Goal: Information Seeking & Learning: Learn about a topic

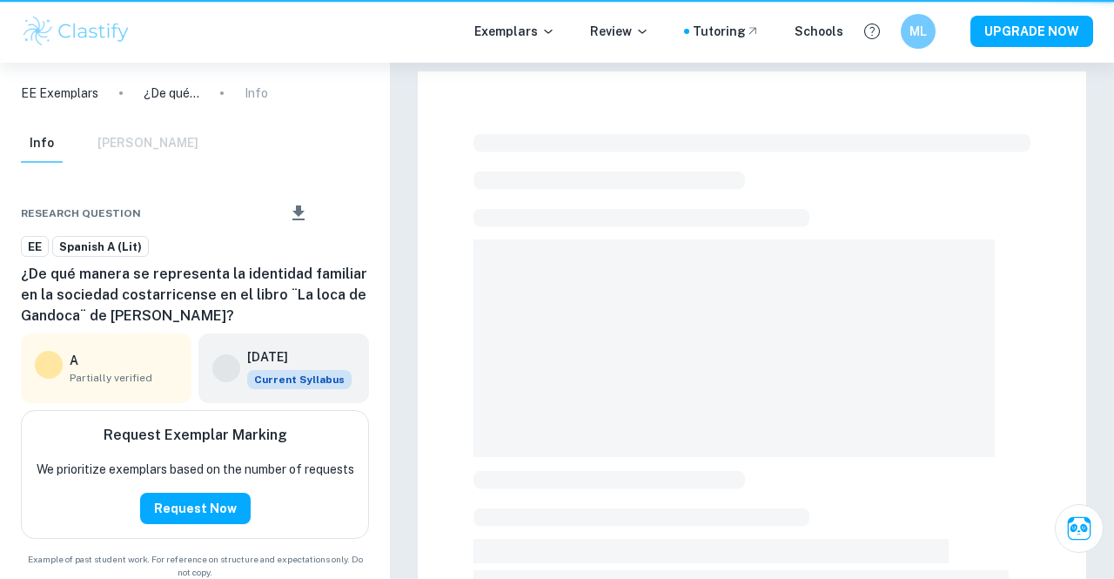
click at [484, 217] on span at bounding box center [641, 218] width 336 height 18
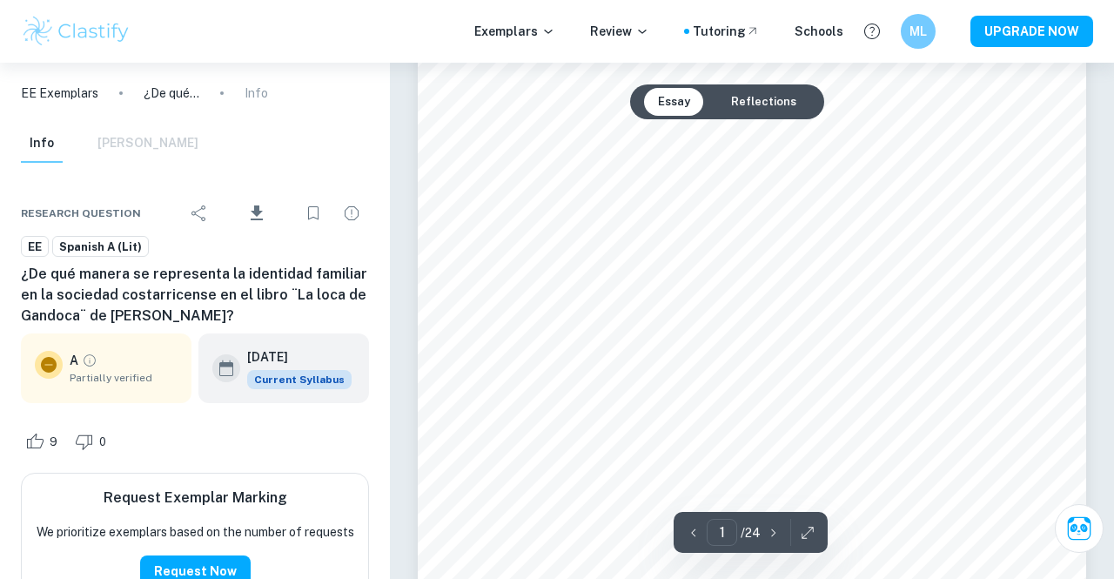
scroll to position [301, 0]
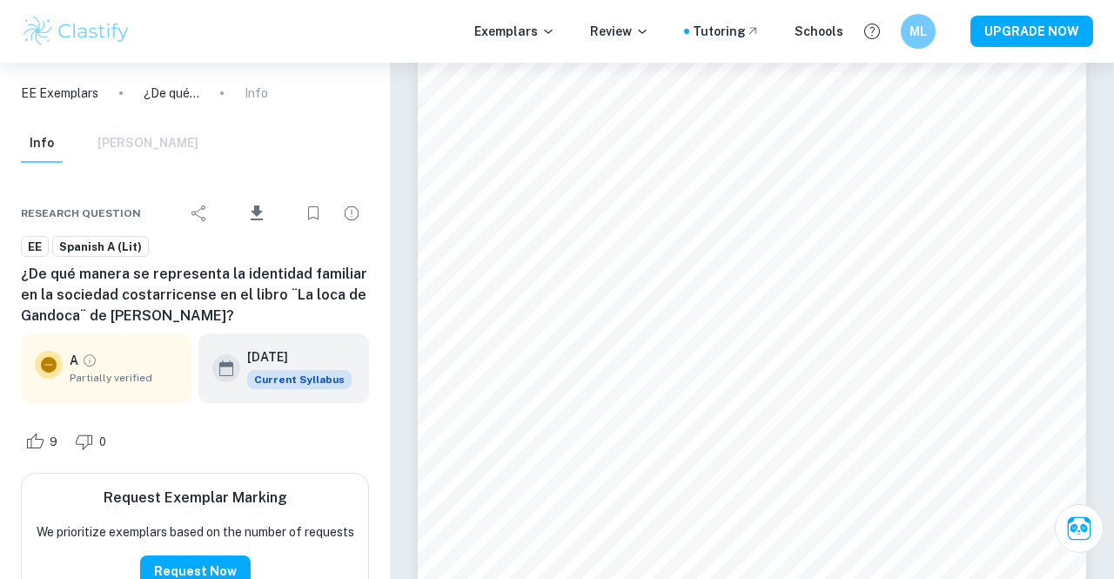
click at [302, 349] on h6 "[DATE]" at bounding box center [292, 356] width 90 height 19
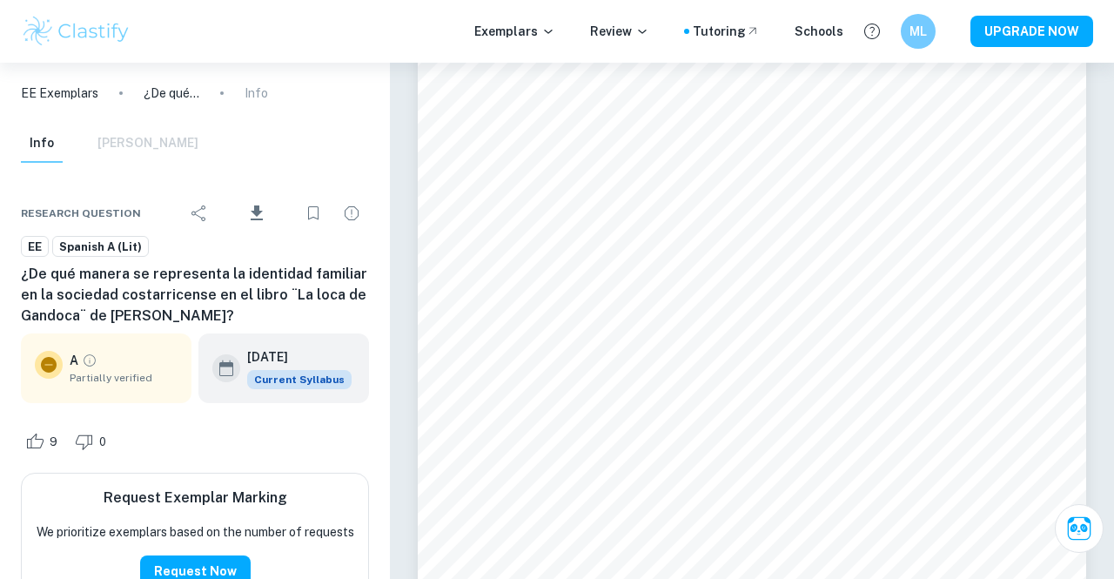
click at [302, 349] on h6 "[DATE]" at bounding box center [292, 356] width 90 height 19
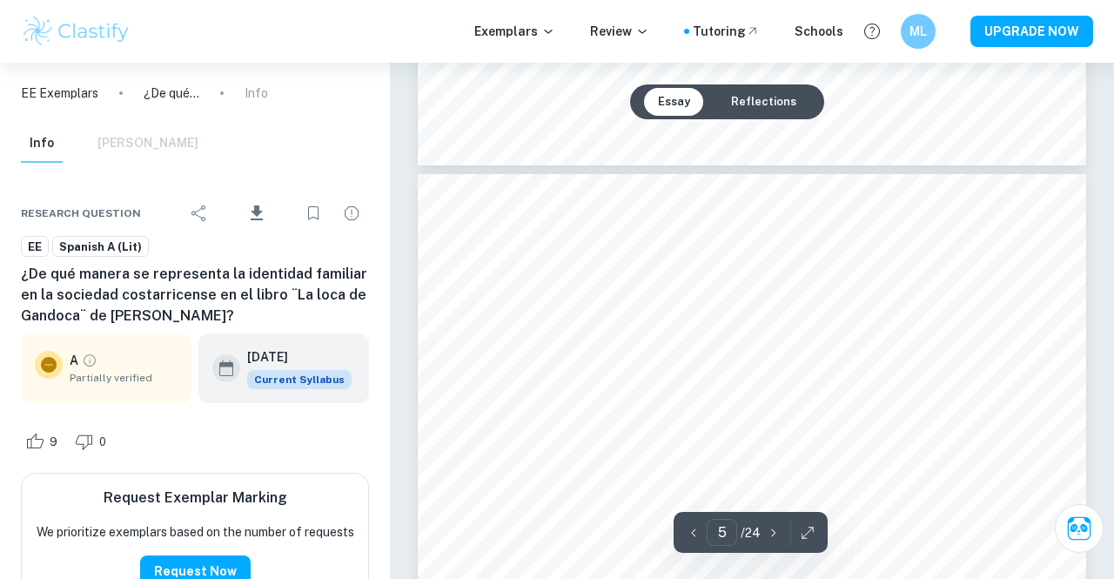
scroll to position [3612, 0]
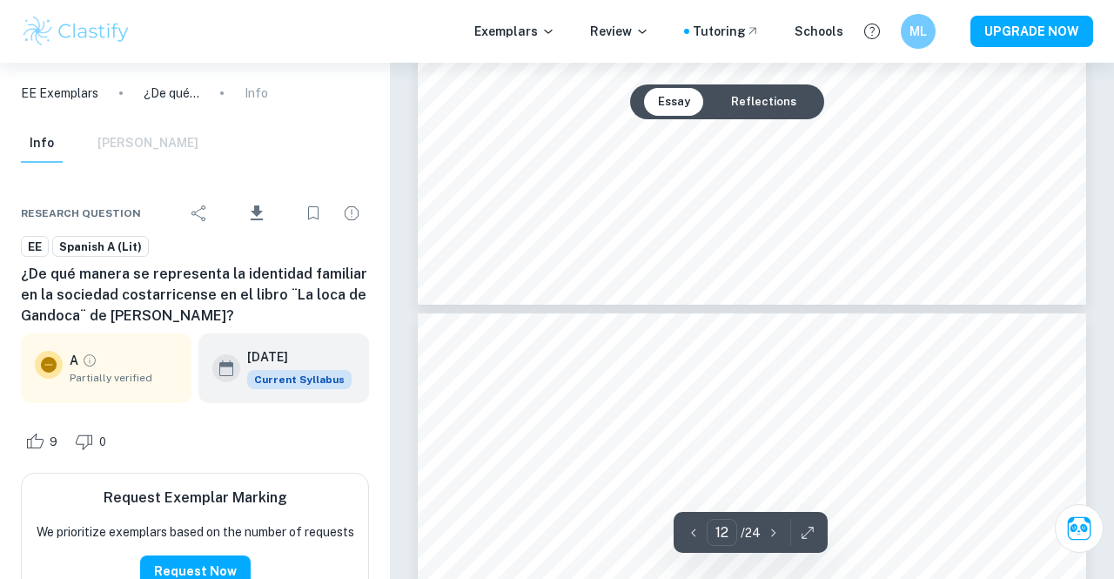
type input "13"
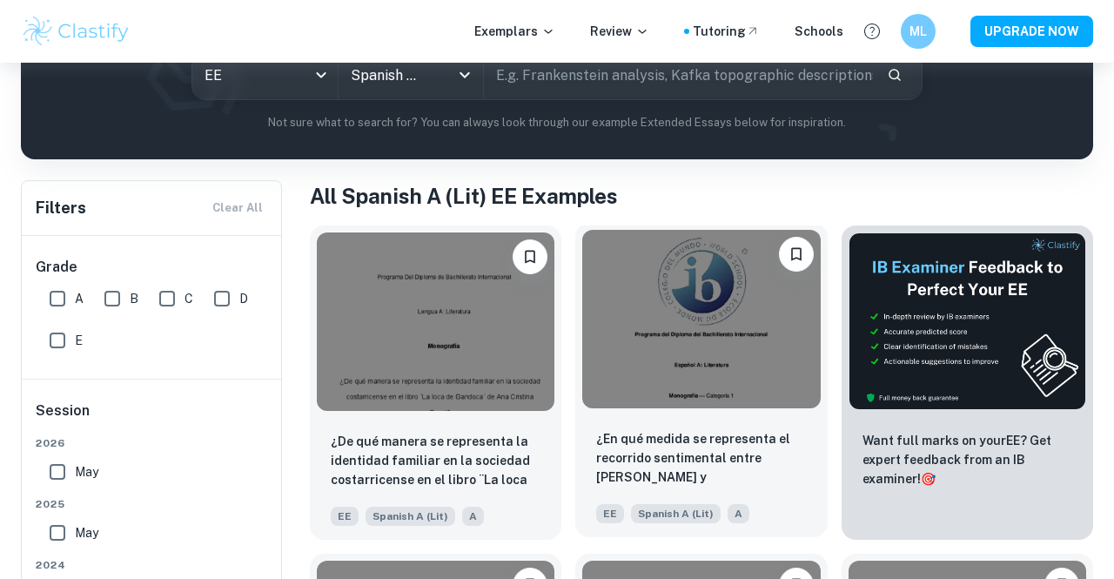
scroll to position [258, 0]
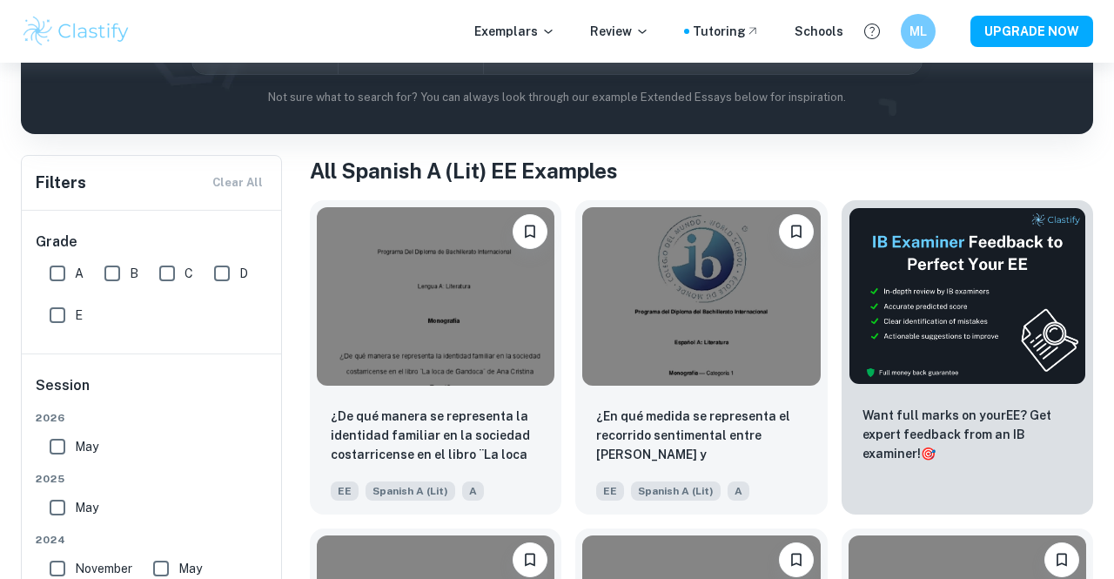
click at [69, 313] on input "E" at bounding box center [57, 315] width 35 height 35
checkbox input "true"
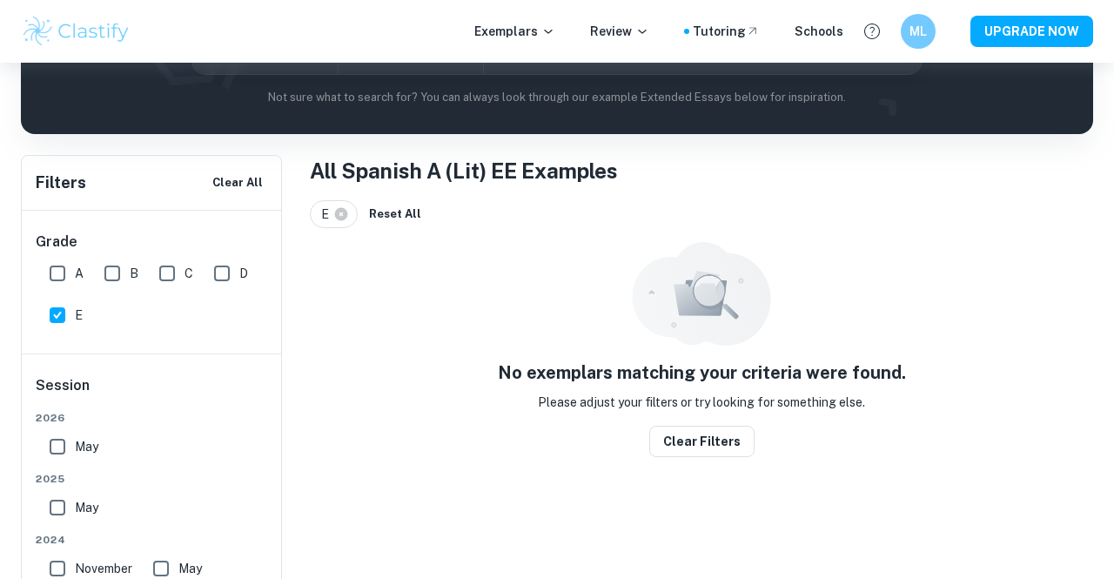
click at [56, 268] on input "A" at bounding box center [57, 273] width 35 height 35
checkbox input "true"
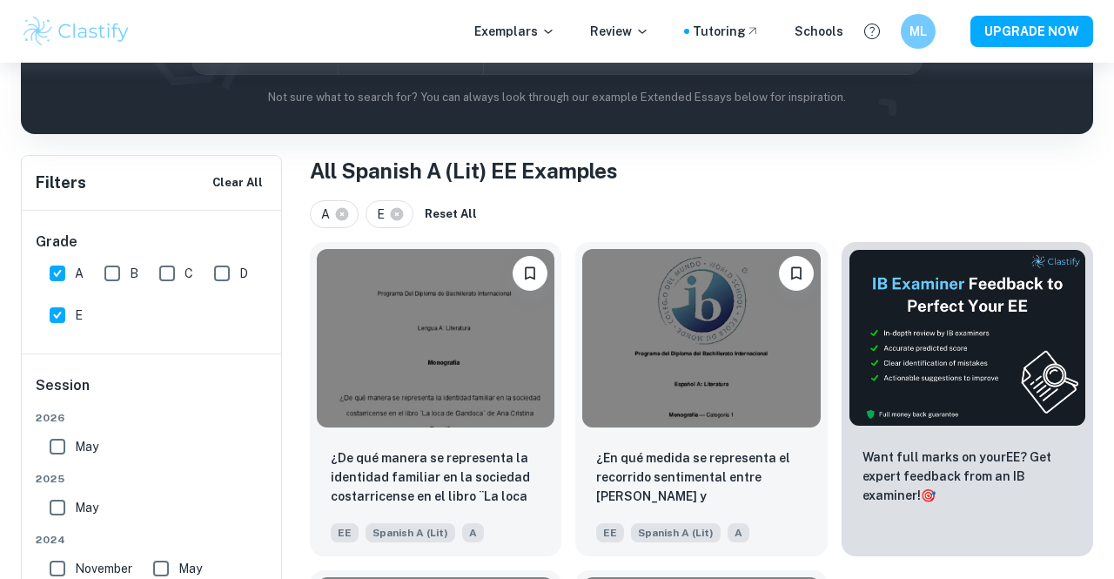
click at [174, 262] on input "C" at bounding box center [167, 273] width 35 height 35
checkbox input "true"
click at [55, 269] on input "A" at bounding box center [57, 273] width 35 height 35
checkbox input "false"
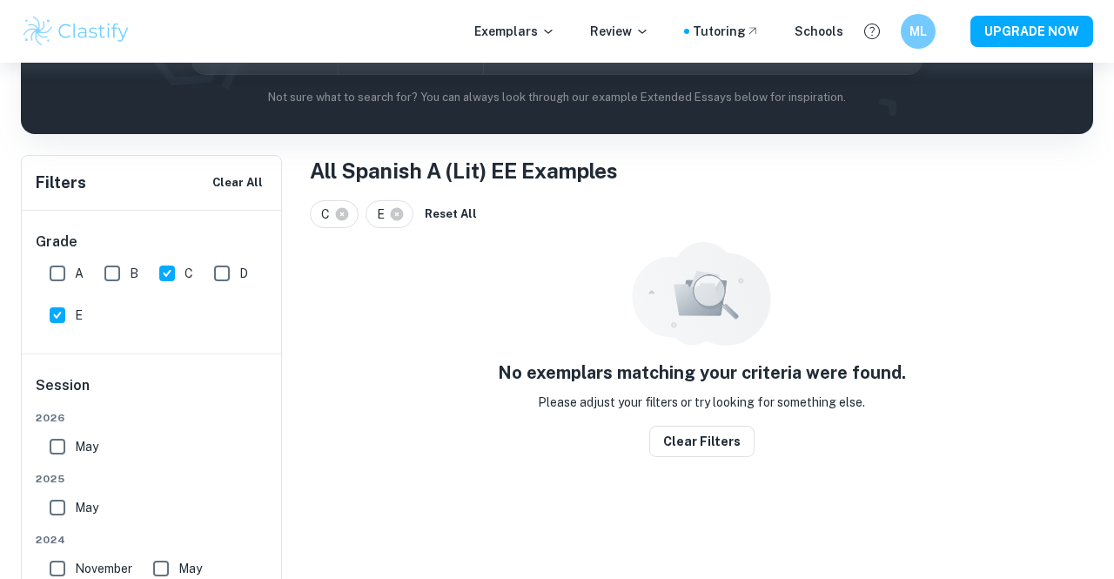
click at [167, 266] on input "C" at bounding box center [167, 273] width 35 height 35
checkbox input "false"
click at [118, 274] on input "B" at bounding box center [112, 273] width 35 height 35
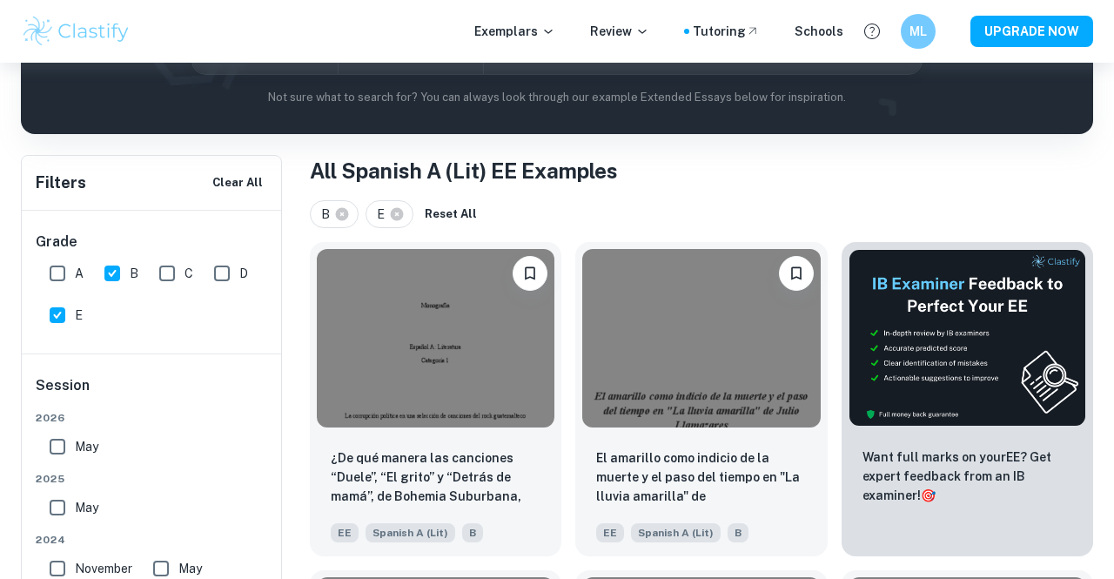
click at [116, 275] on input "B" at bounding box center [112, 273] width 35 height 35
checkbox input "false"
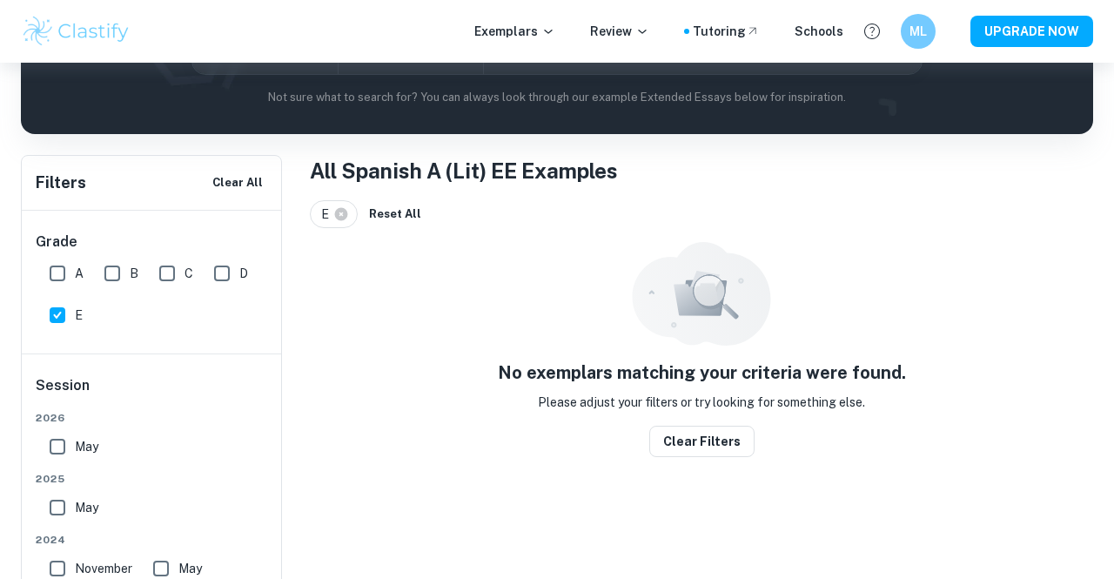
click at [232, 269] on input "D" at bounding box center [221, 273] width 35 height 35
click at [226, 270] on input "D" at bounding box center [221, 273] width 35 height 35
checkbox input "false"
click at [99, 275] on input "B" at bounding box center [112, 273] width 35 height 35
checkbox input "true"
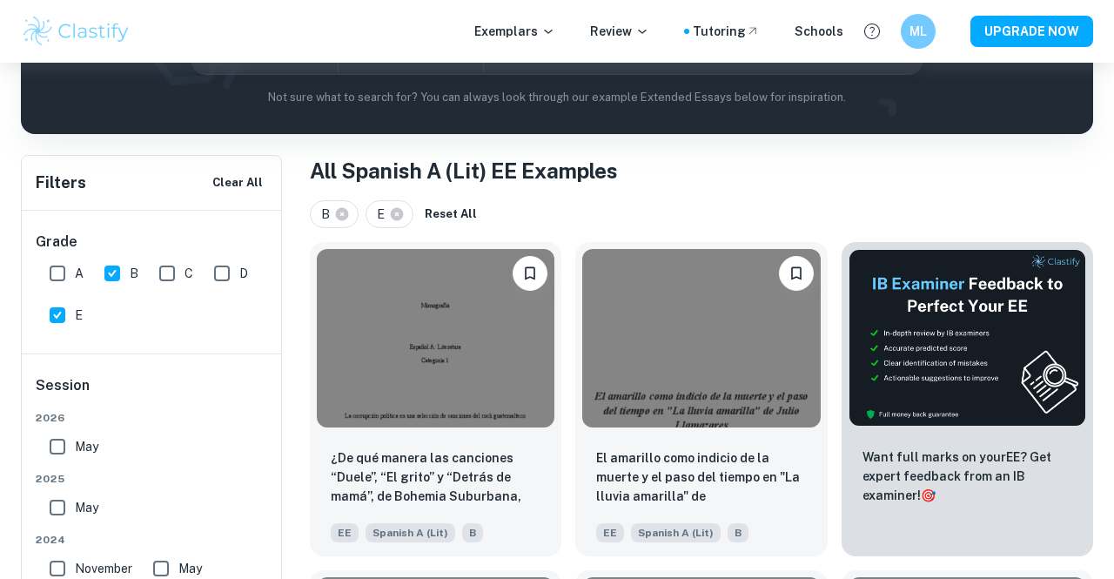
click at [56, 274] on input "A" at bounding box center [57, 273] width 35 height 35
checkbox input "true"
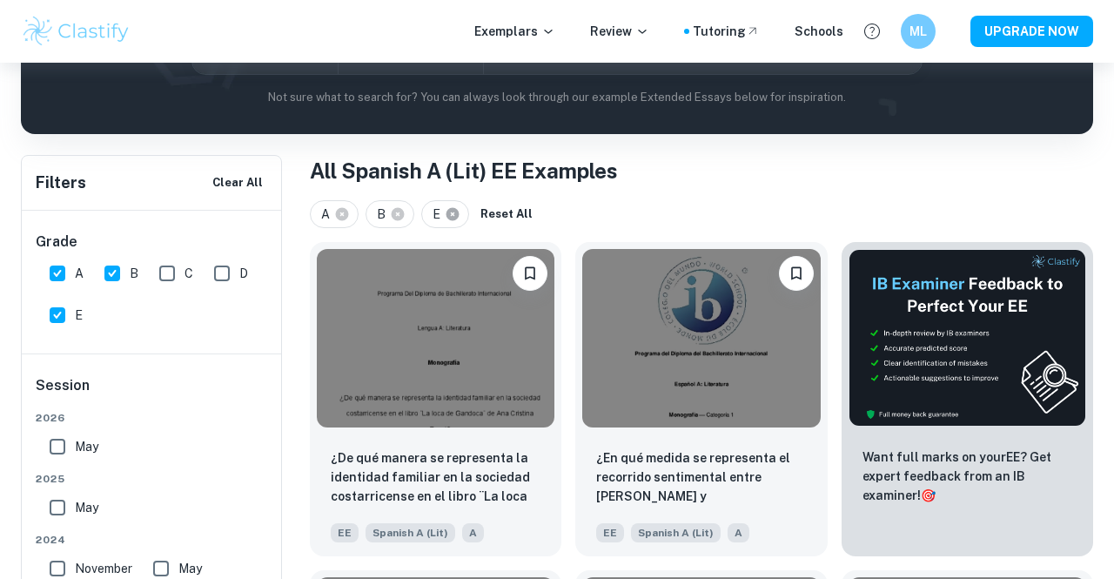
click at [450, 216] on icon at bounding box center [452, 214] width 13 height 13
checkbox input "false"
click at [161, 278] on input "C" at bounding box center [167, 273] width 35 height 35
checkbox input "true"
click at [110, 267] on input "B" at bounding box center [112, 273] width 35 height 35
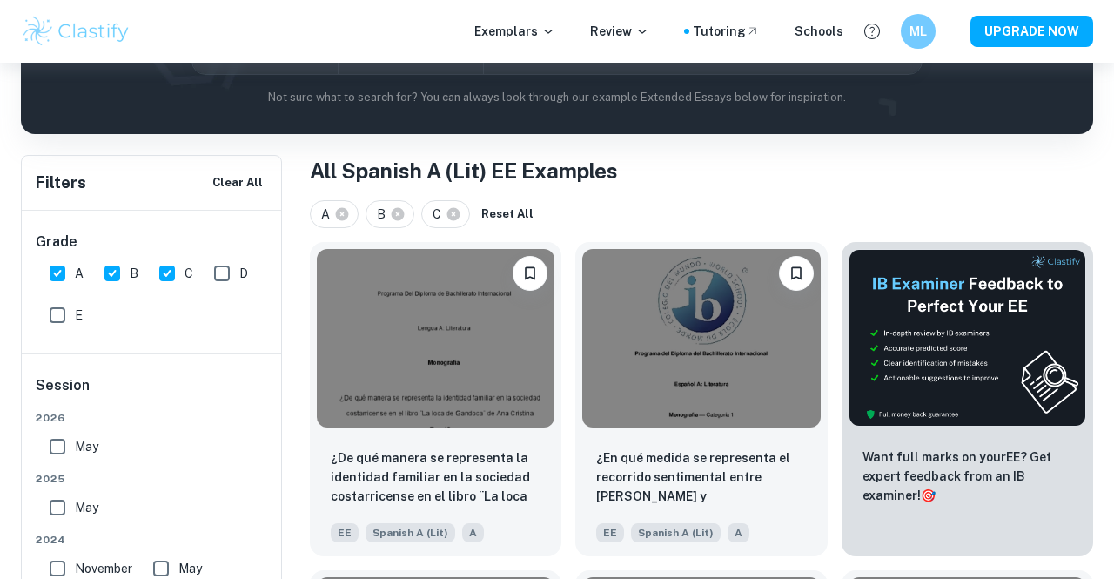
checkbox input "false"
click at [72, 271] on input "A" at bounding box center [57, 273] width 35 height 35
checkbox input "false"
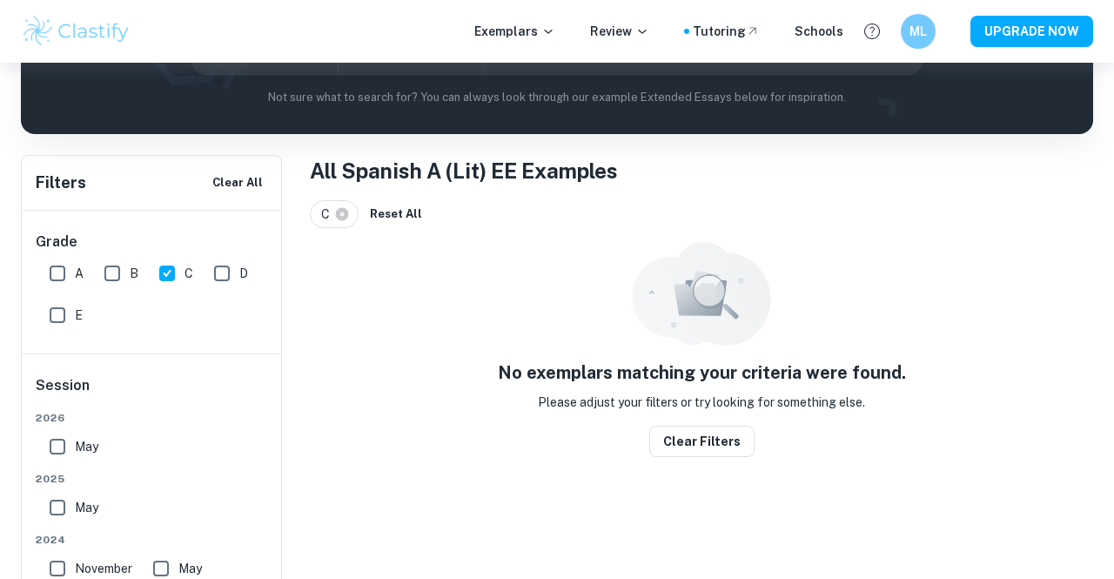
click at [233, 264] on input "D" at bounding box center [221, 273] width 35 height 35
checkbox input "true"
click at [55, 323] on input "E" at bounding box center [57, 315] width 35 height 35
checkbox input "true"
click at [501, 208] on button "Reset All" at bounding box center [506, 214] width 61 height 26
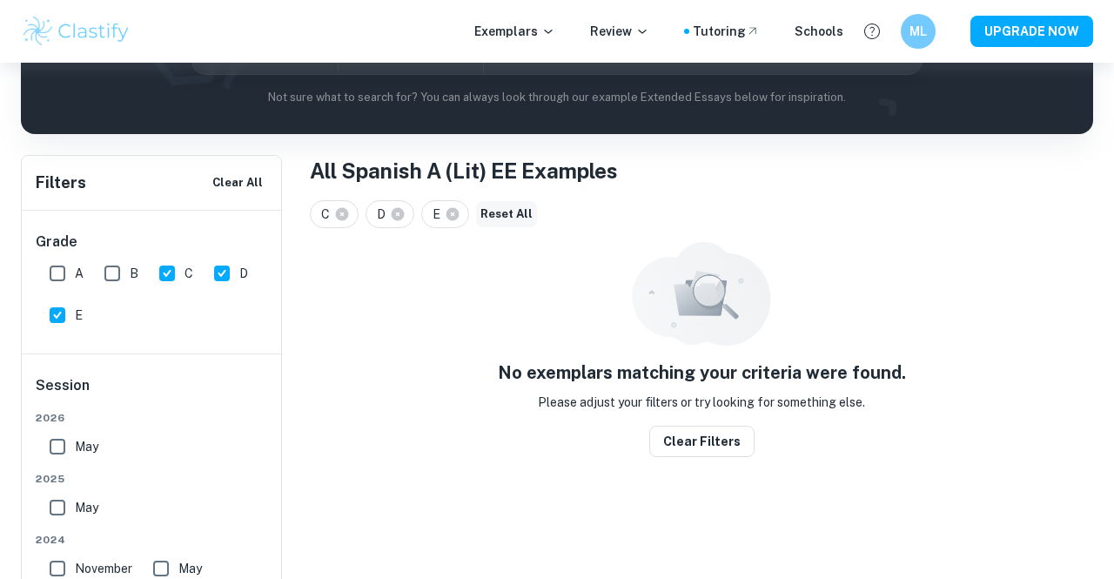
checkbox input "false"
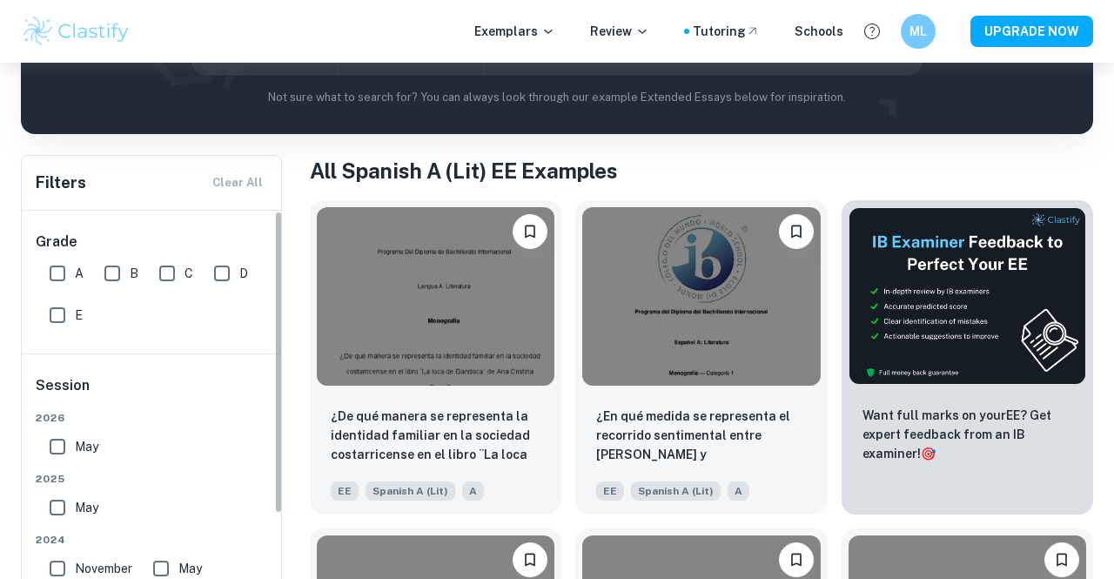
click at [117, 271] on input "B" at bounding box center [112, 273] width 35 height 35
checkbox input "true"
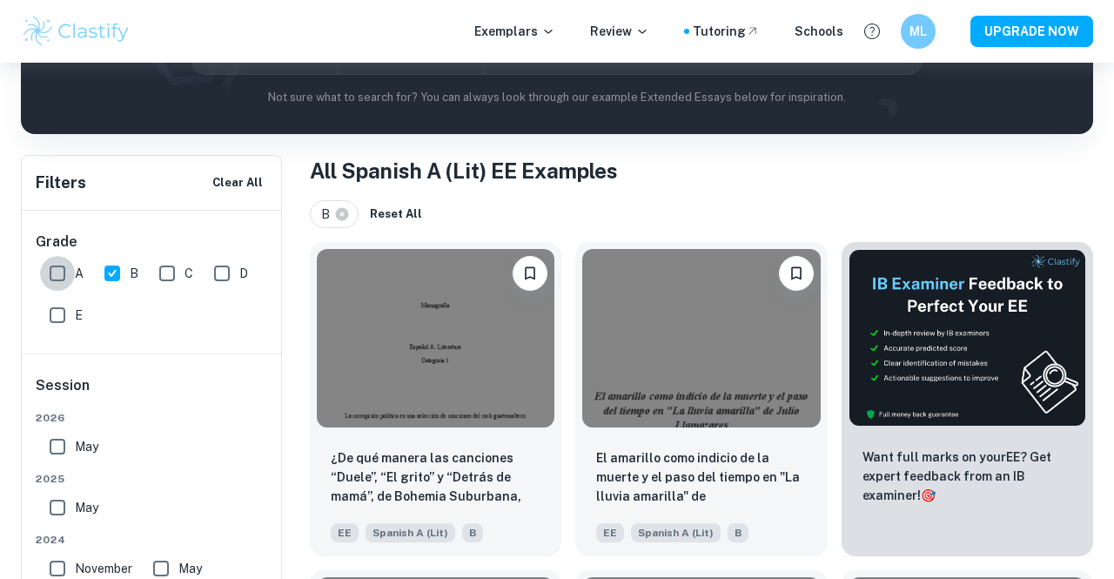
click at [60, 276] on input "A" at bounding box center [57, 273] width 35 height 35
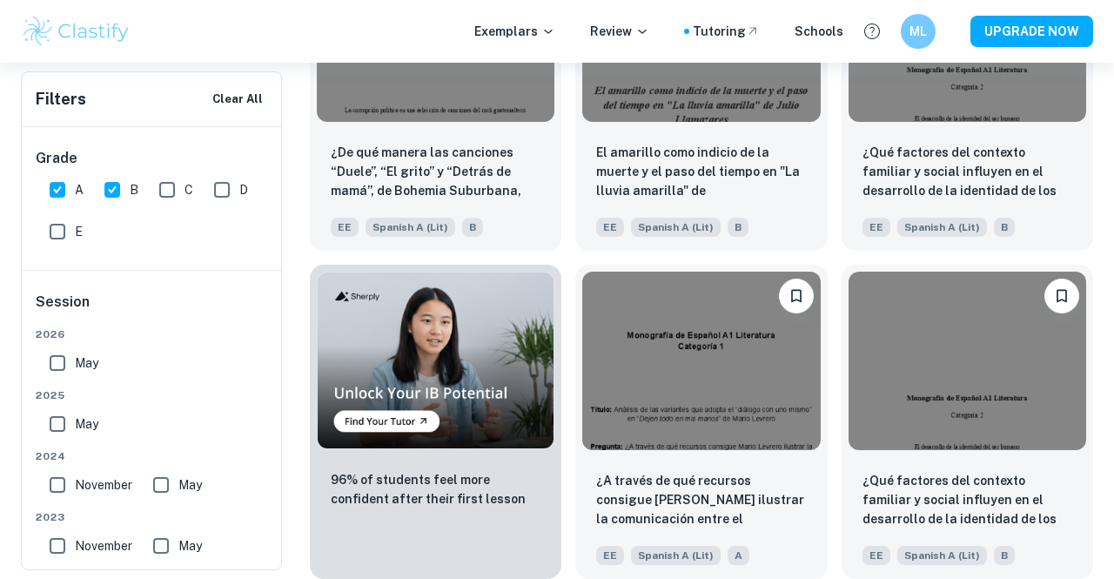
scroll to position [944, 0]
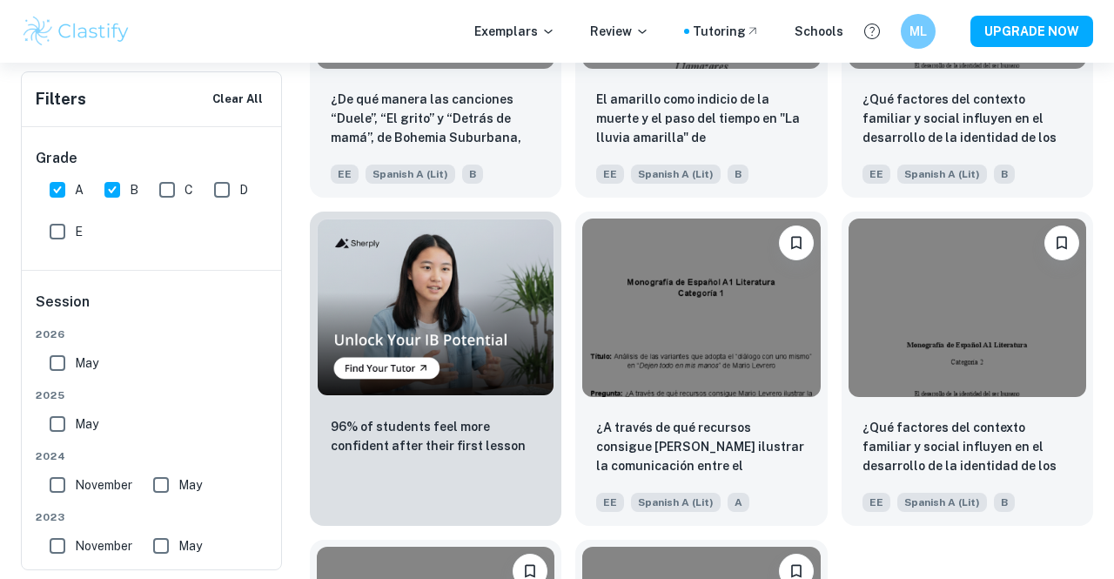
click at [62, 186] on input "A" at bounding box center [57, 189] width 35 height 35
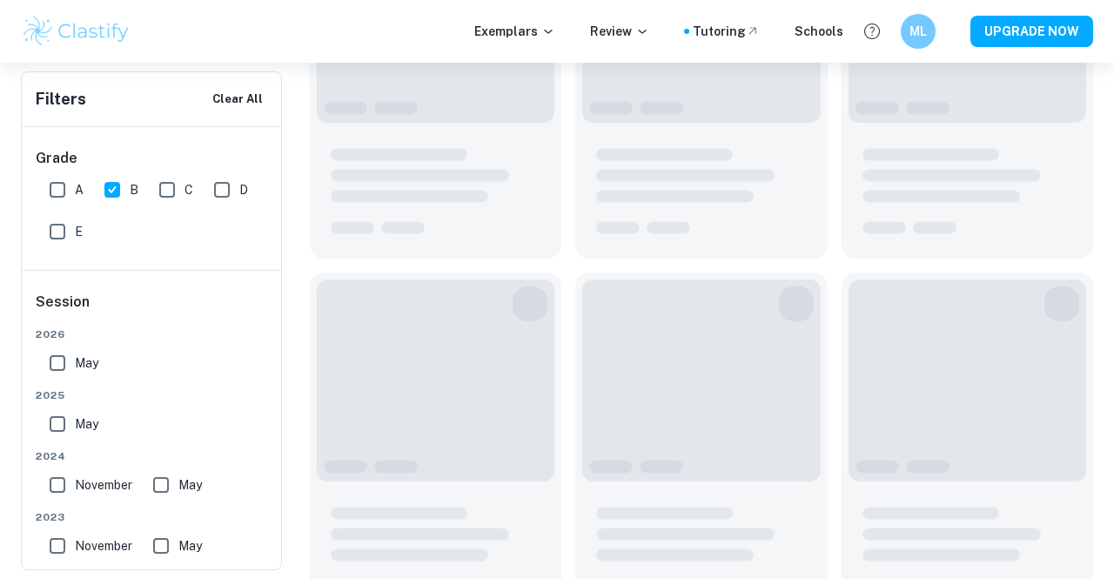
scroll to position [877, 0]
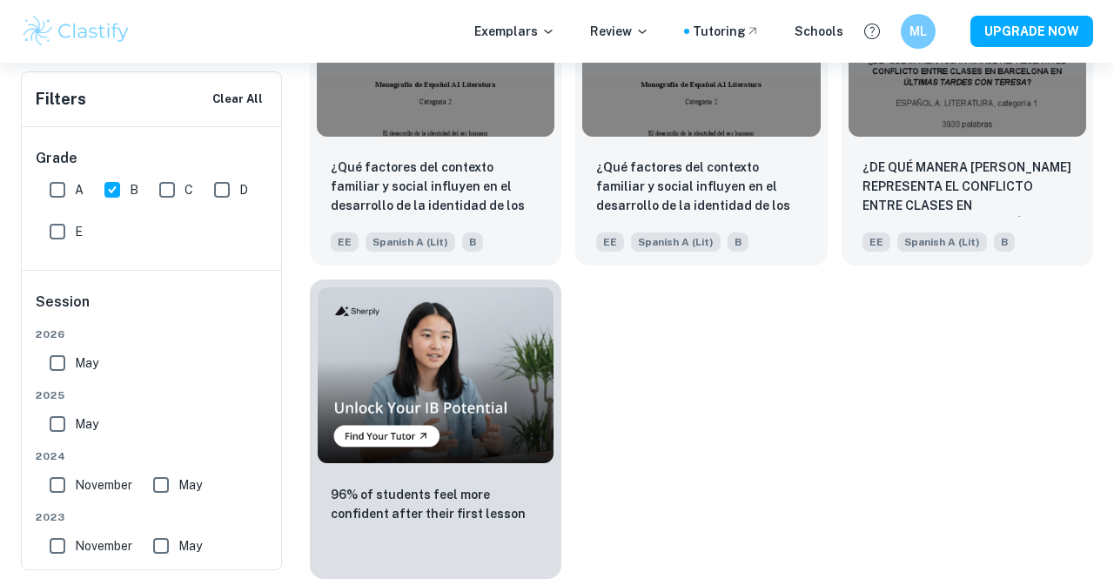
click at [306, 421] on div "Filters Clear All Grade A B C D E Session [DATE] [DATE] [DATE] May [DATE] May […" at bounding box center [557, 57] width 1072 height 1042
click at [69, 191] on input "A" at bounding box center [57, 189] width 35 height 35
checkbox input "true"
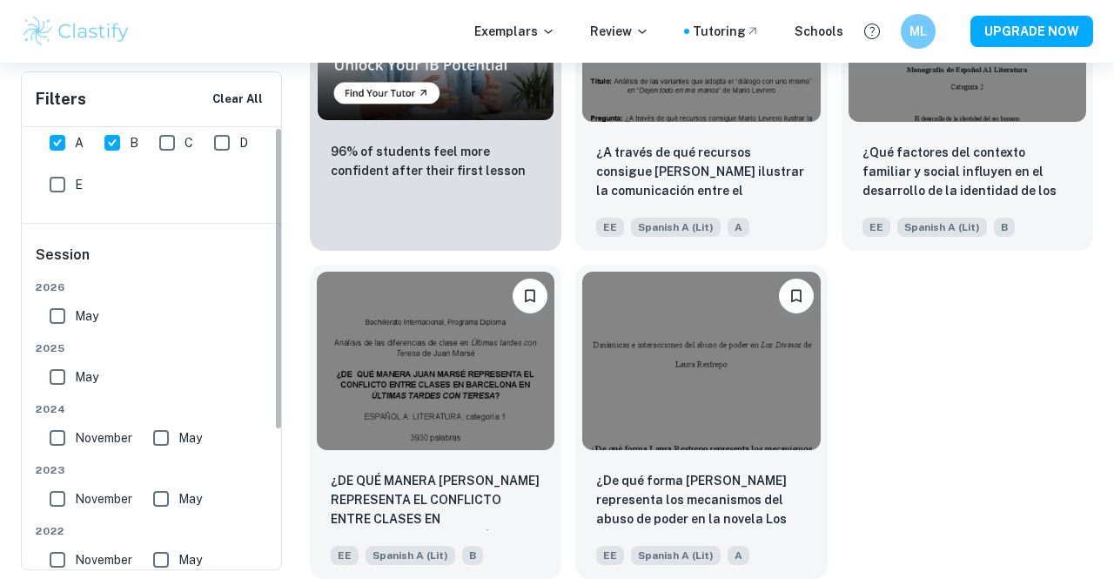
scroll to position [0, 0]
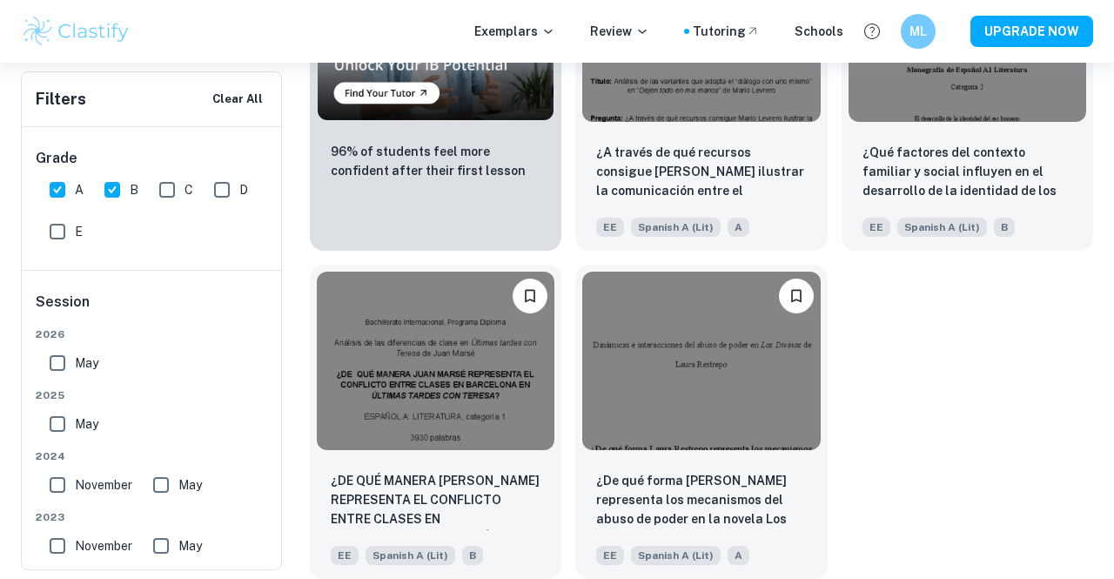
click at [57, 432] on input "May" at bounding box center [57, 423] width 35 height 35
checkbox input "true"
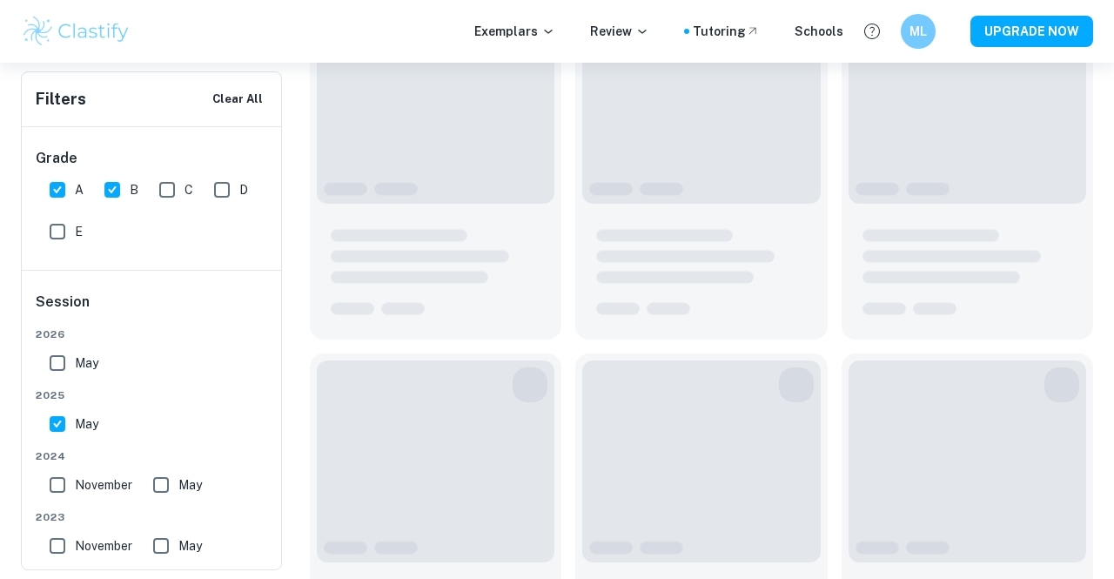
scroll to position [332, 0]
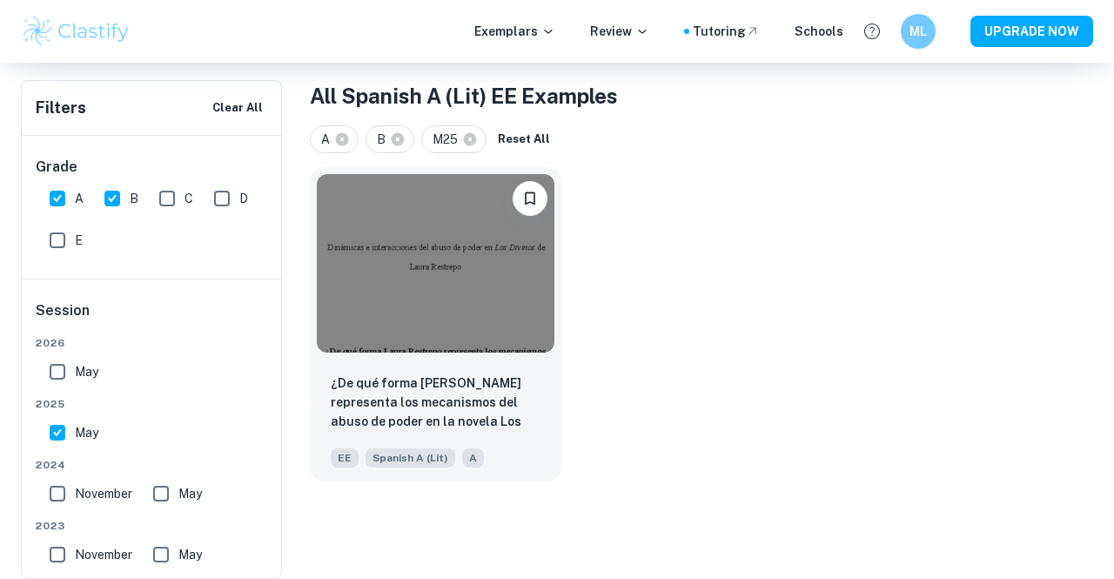
click at [60, 488] on input "November" at bounding box center [57, 493] width 35 height 35
checkbox input "true"
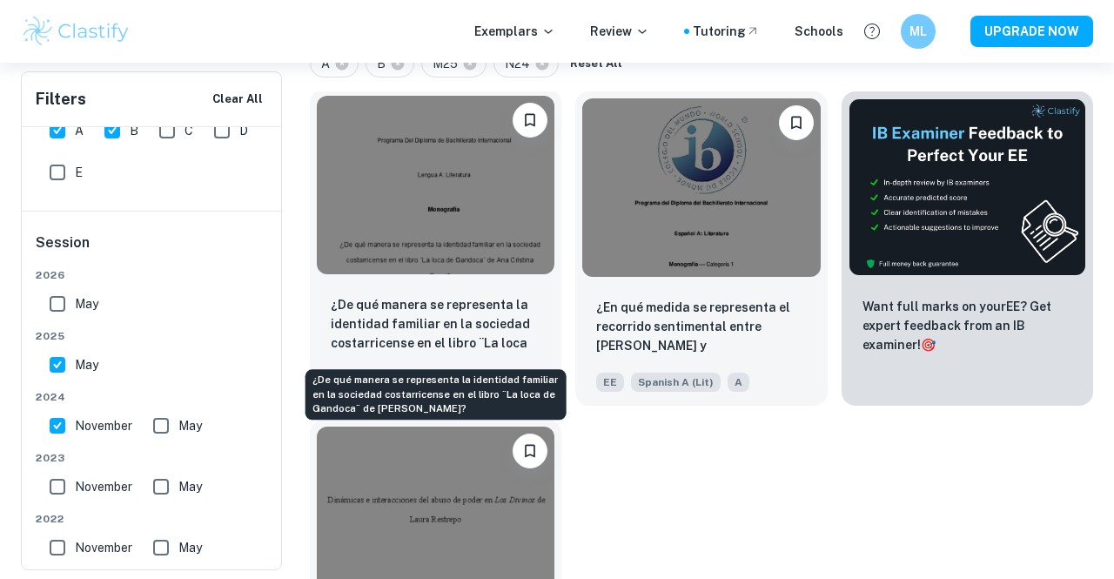
scroll to position [564, 0]
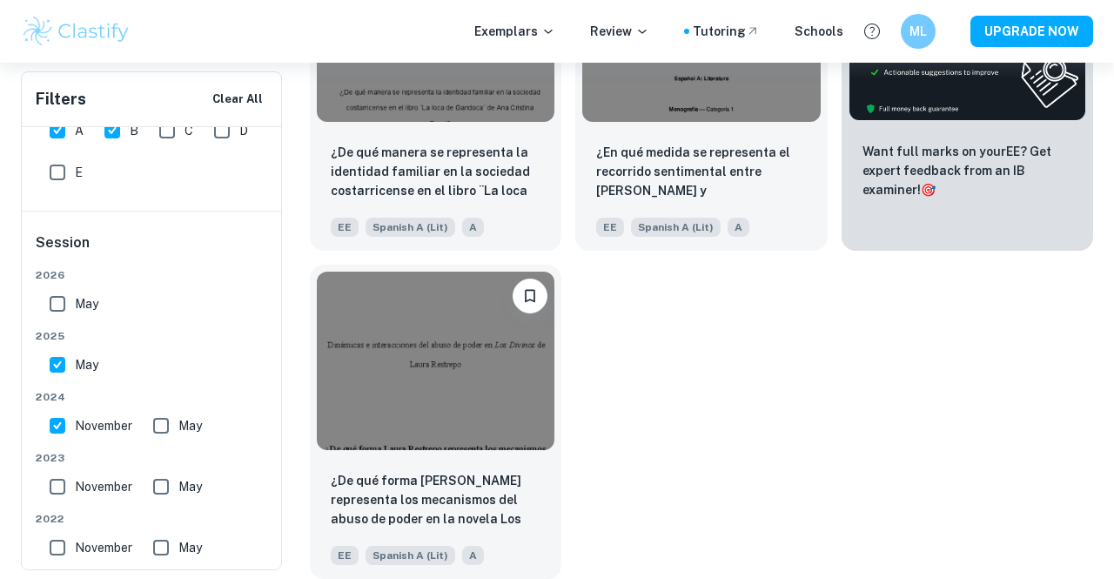
click at [61, 364] on input "May" at bounding box center [57, 364] width 35 height 35
checkbox input "false"
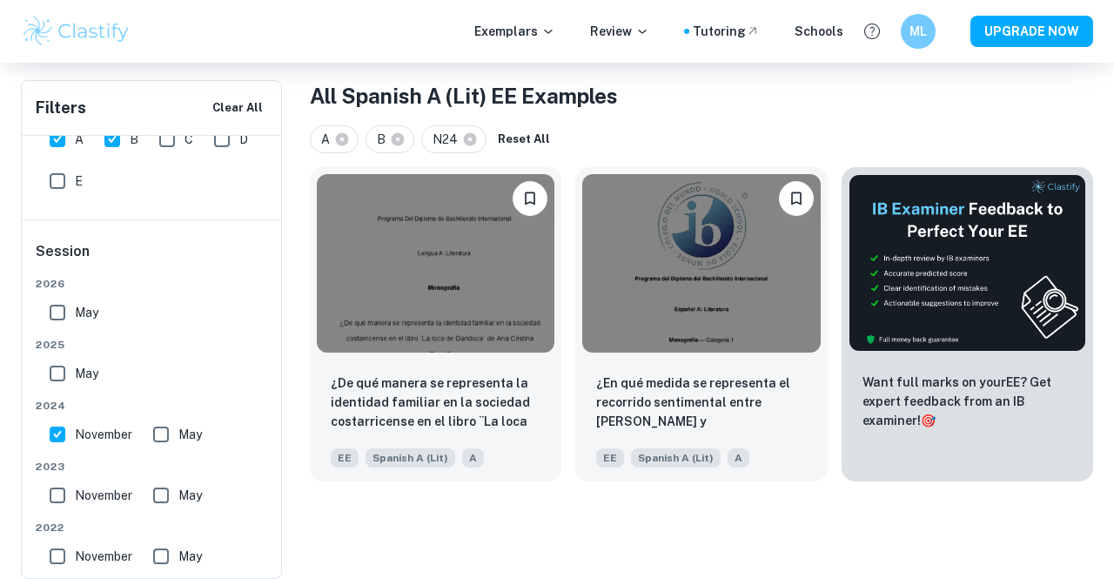
scroll to position [332, 0]
click at [68, 494] on input "November" at bounding box center [57, 495] width 35 height 35
checkbox input "true"
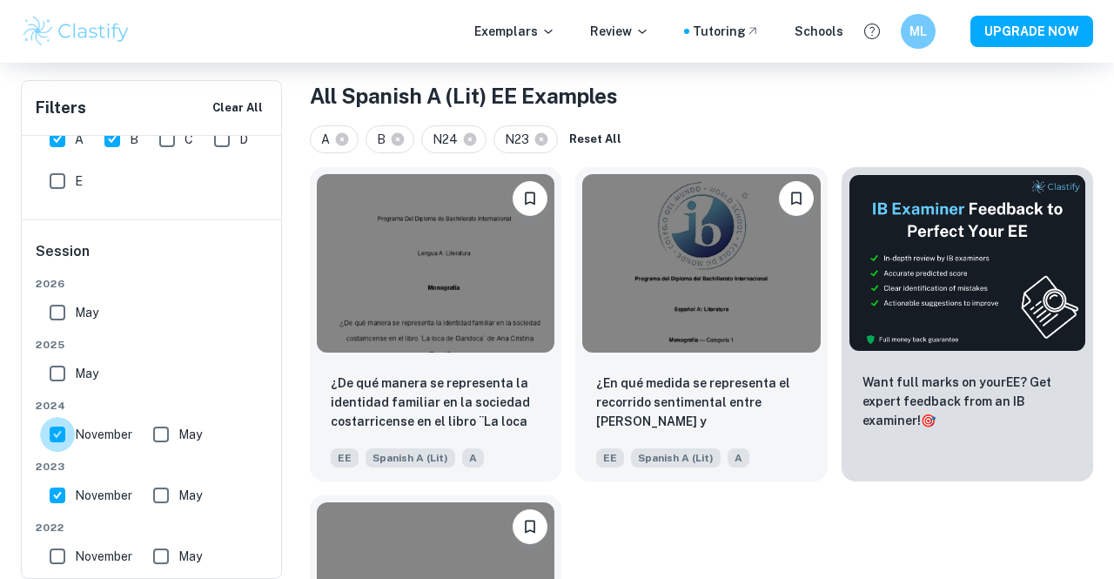
click at [55, 427] on input "November" at bounding box center [57, 434] width 35 height 35
checkbox input "false"
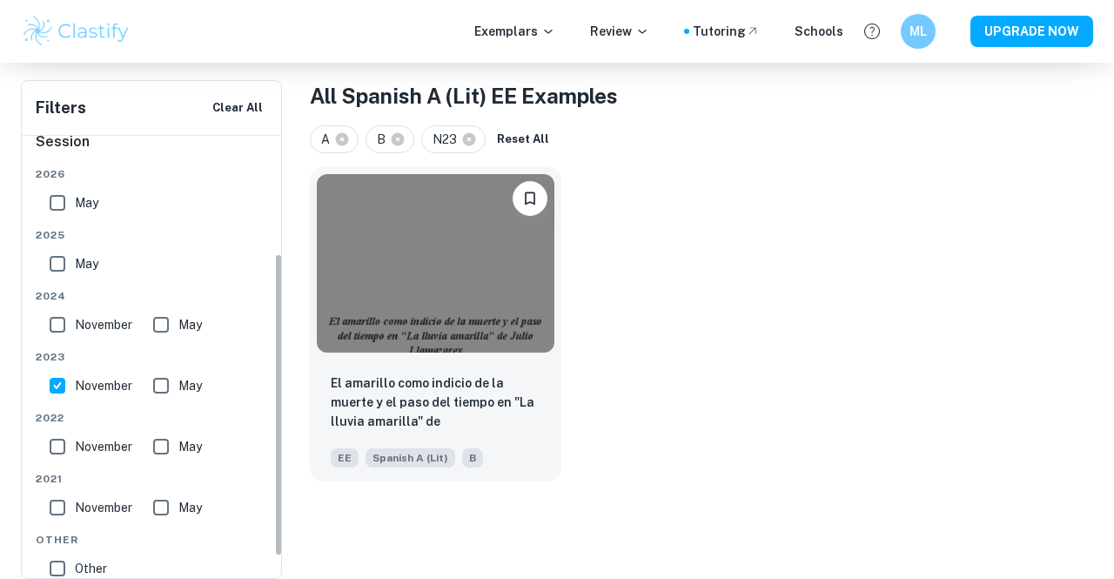
scroll to position [184, 0]
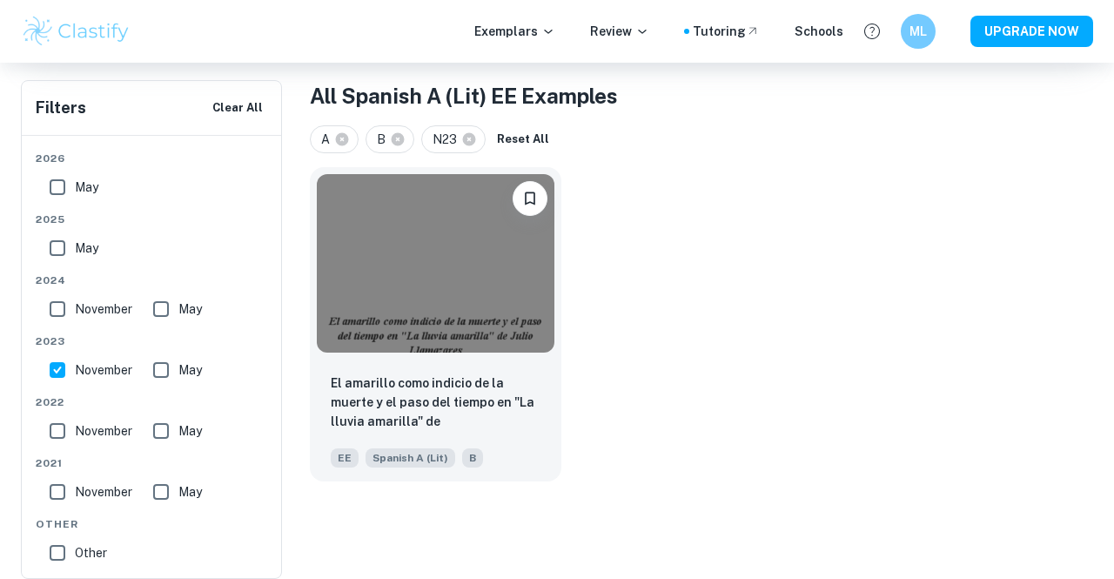
click at [64, 426] on input "November" at bounding box center [57, 430] width 35 height 35
checkbox input "true"
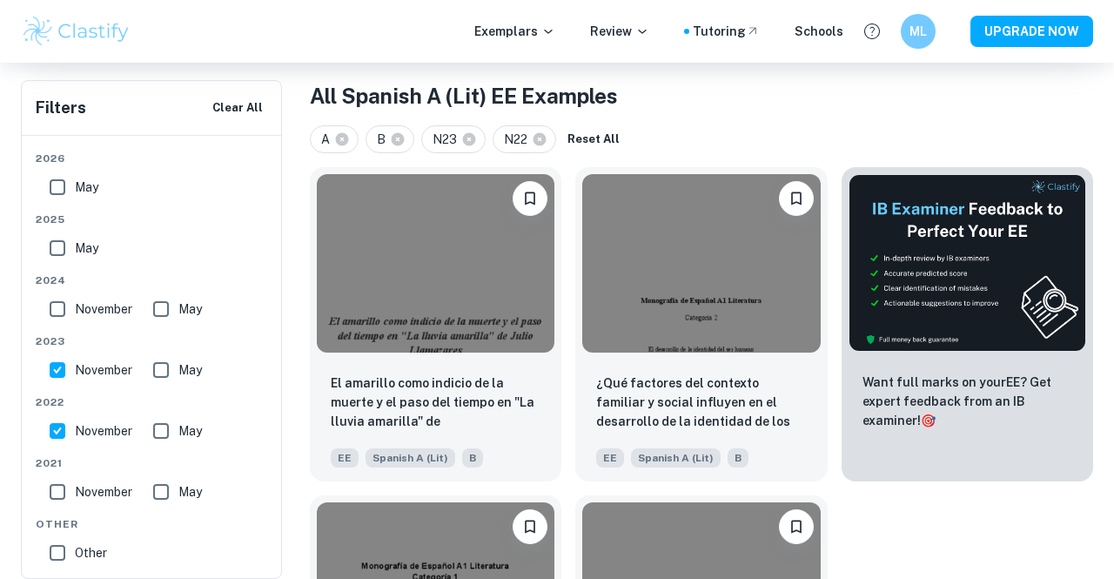
click at [64, 380] on input "November" at bounding box center [57, 369] width 35 height 35
checkbox input "false"
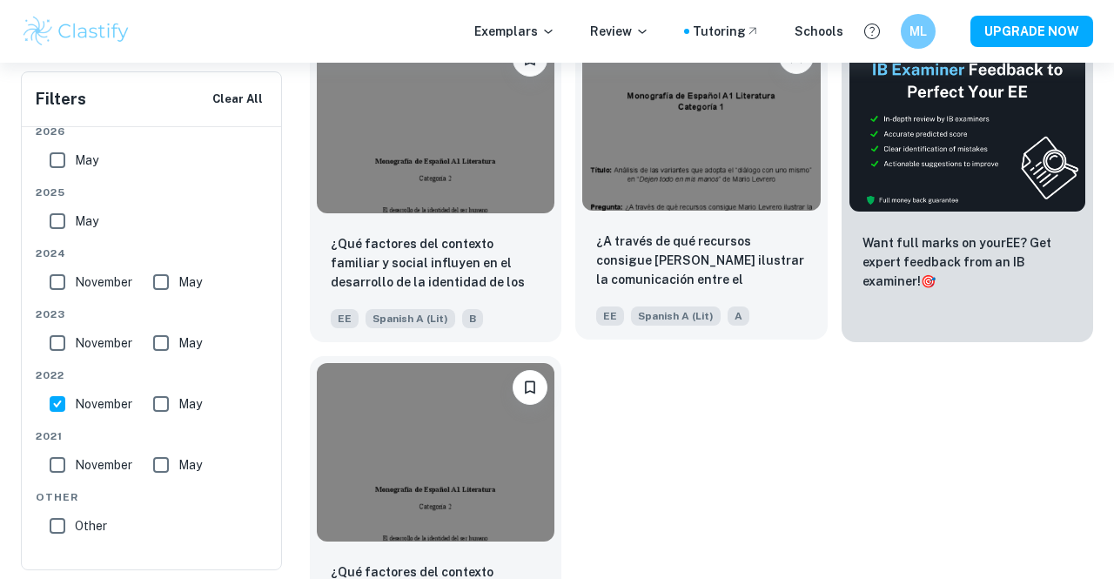
scroll to position [477, 0]
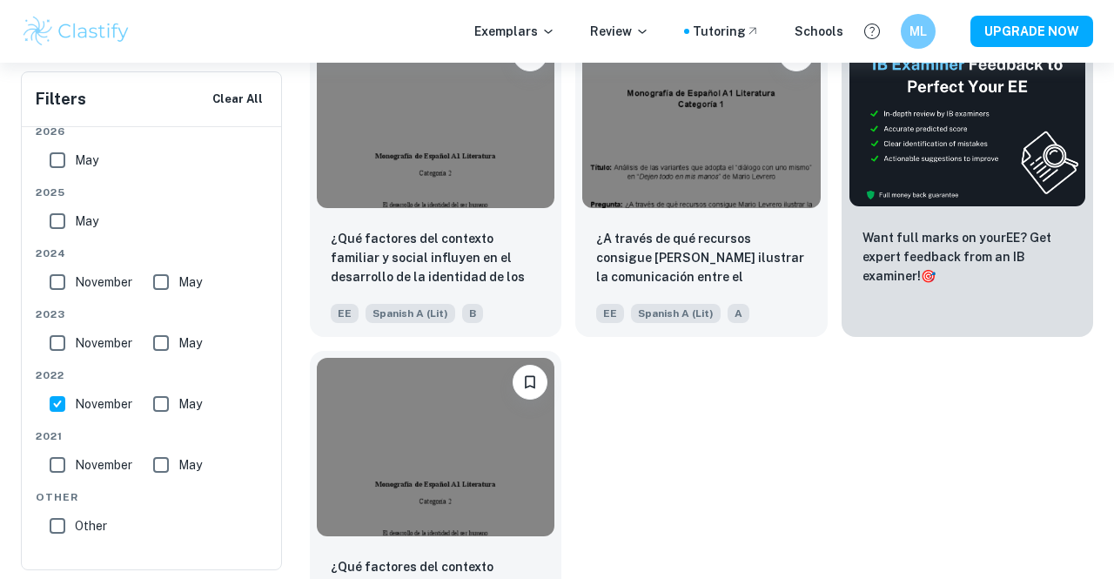
click at [63, 396] on input "November" at bounding box center [57, 403] width 35 height 35
checkbox input "false"
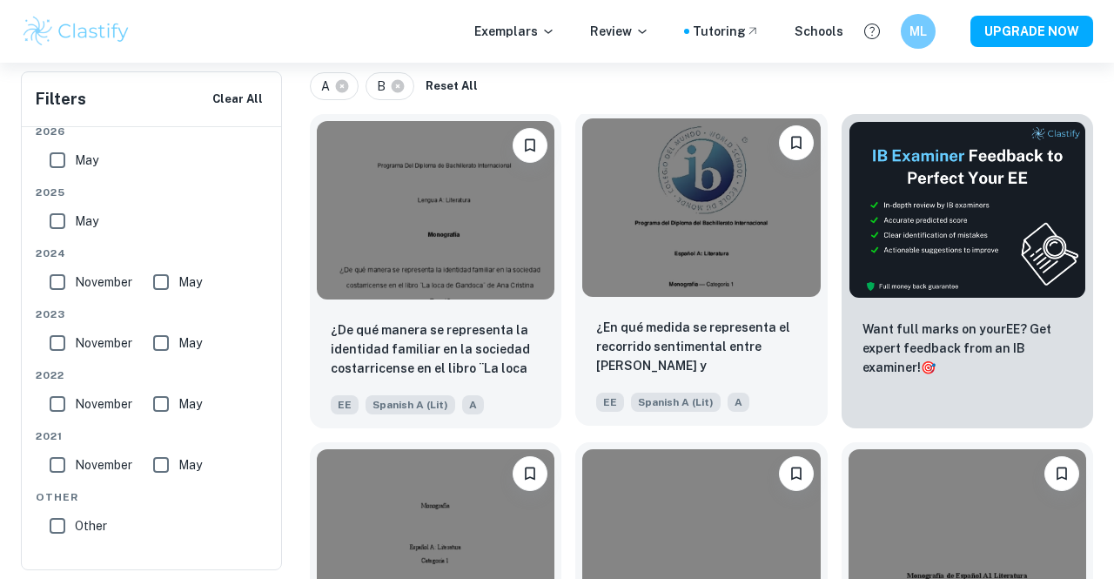
scroll to position [386, 0]
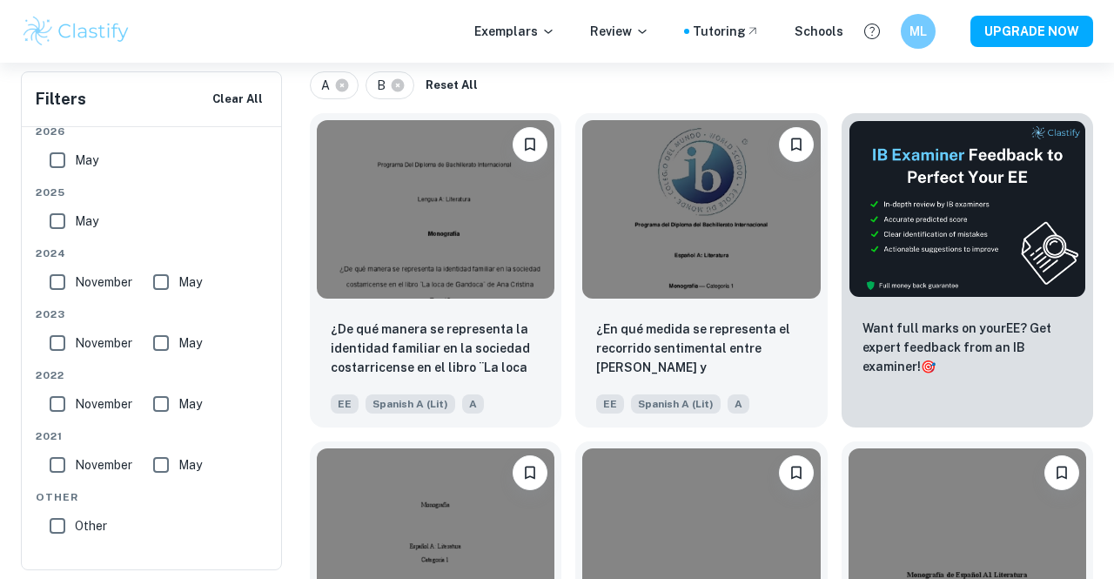
click at [56, 287] on input "November" at bounding box center [57, 281] width 35 height 35
checkbox input "true"
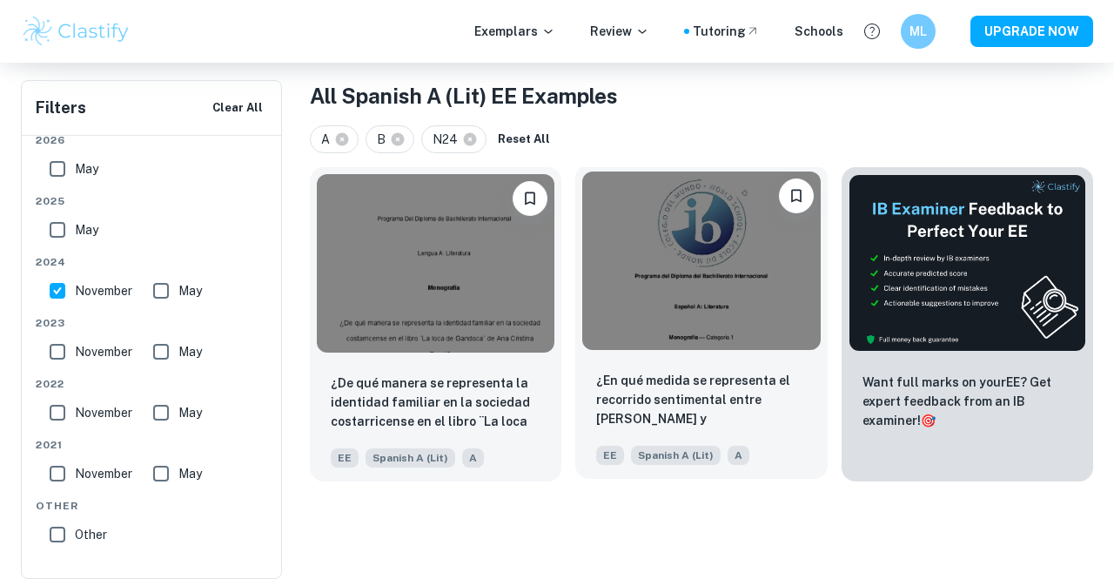
scroll to position [332, 0]
